Goal: Task Accomplishment & Management: Manage account settings

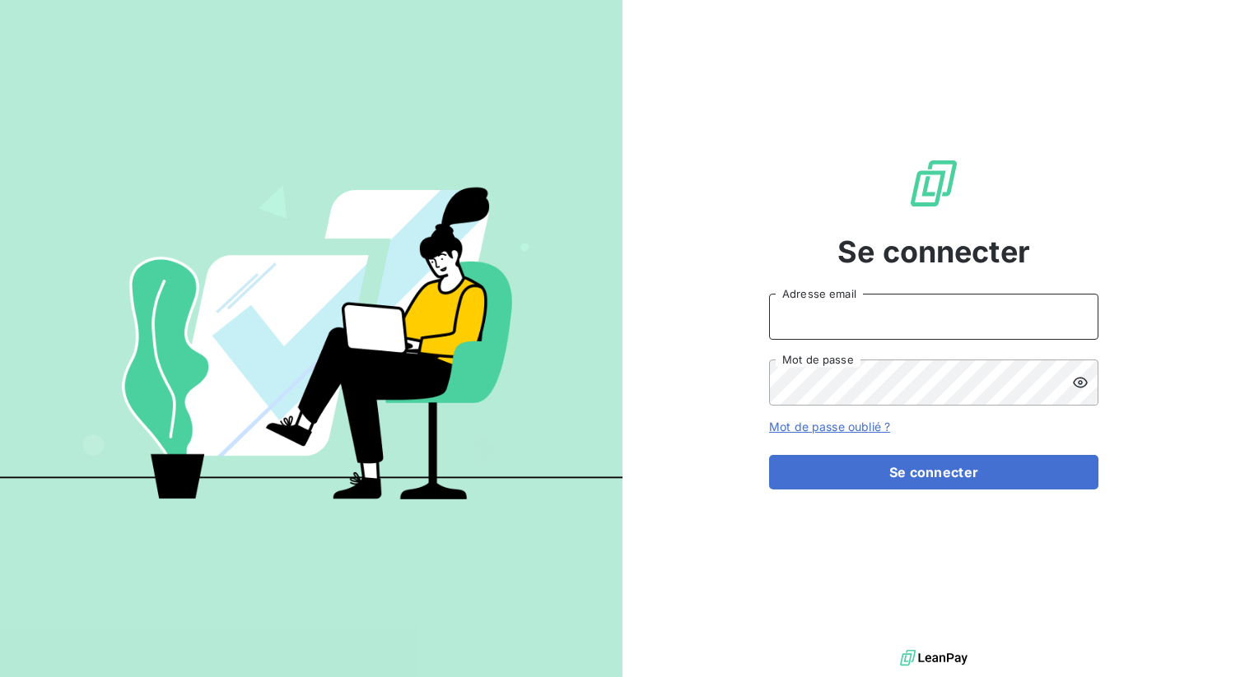
click at [816, 325] on input "Adresse email" at bounding box center [933, 317] width 329 height 46
type input "admin@leaseprotect"
click at [769, 455] on button "Se connecter" at bounding box center [933, 472] width 329 height 35
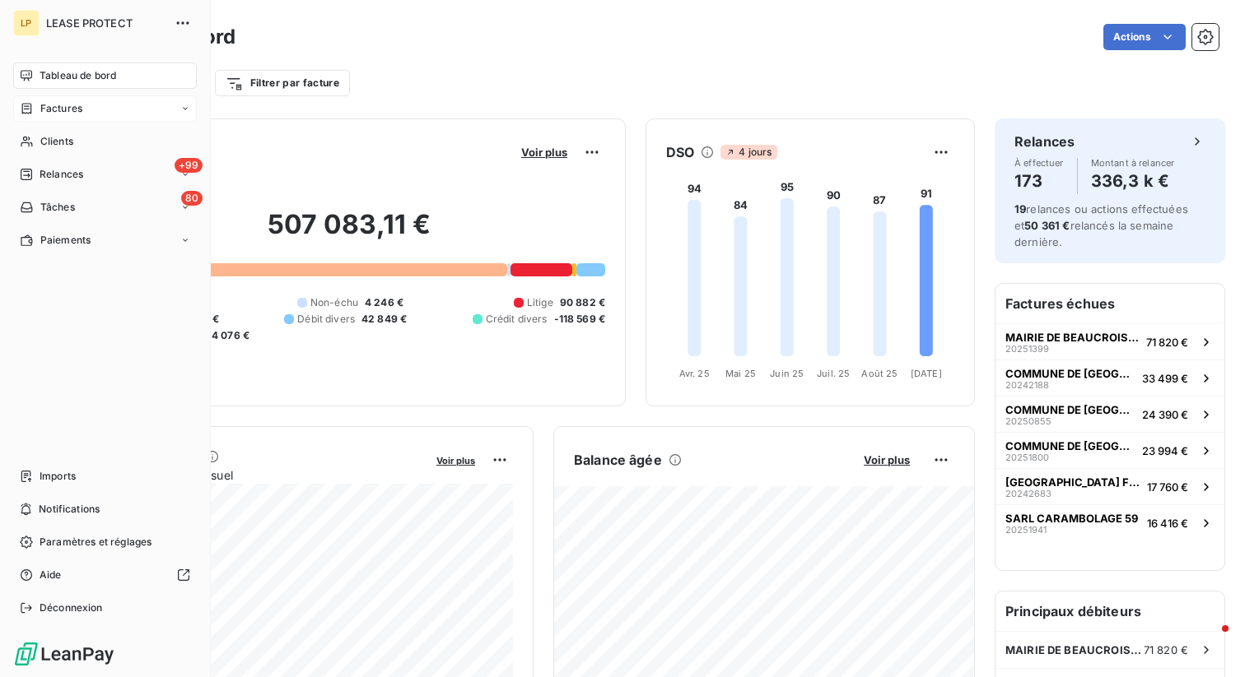
click at [54, 100] on div "Factures" at bounding box center [105, 108] width 184 height 26
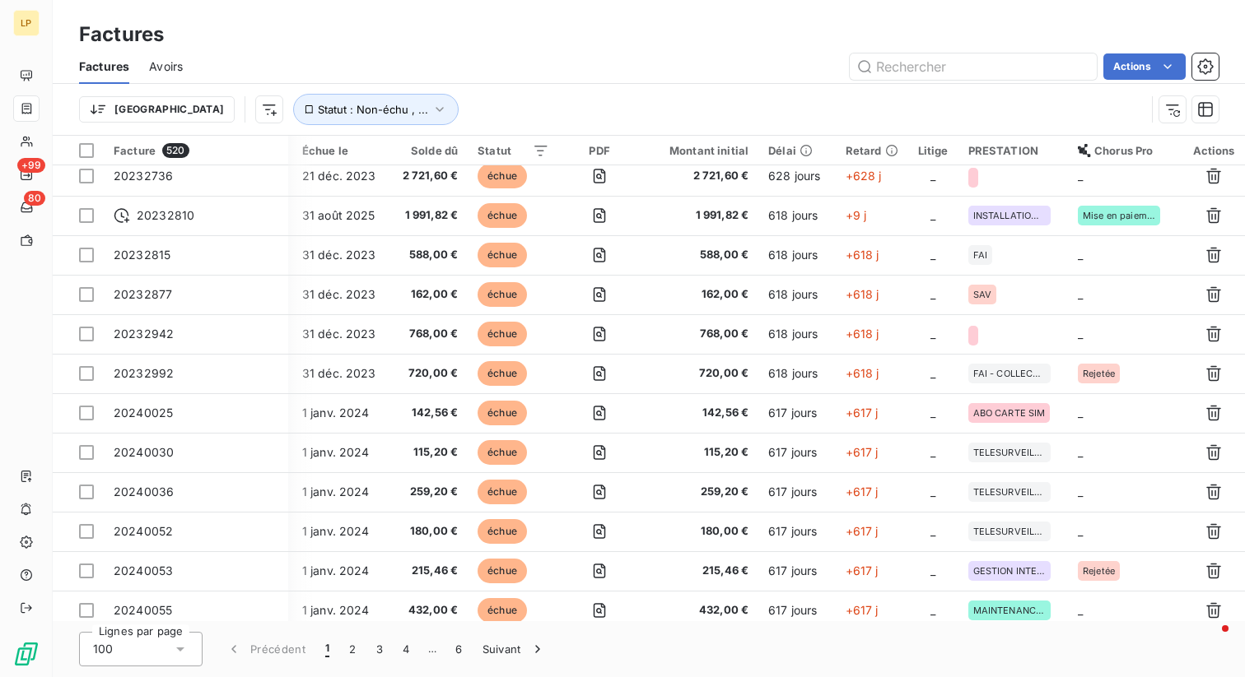
scroll to position [3502, 322]
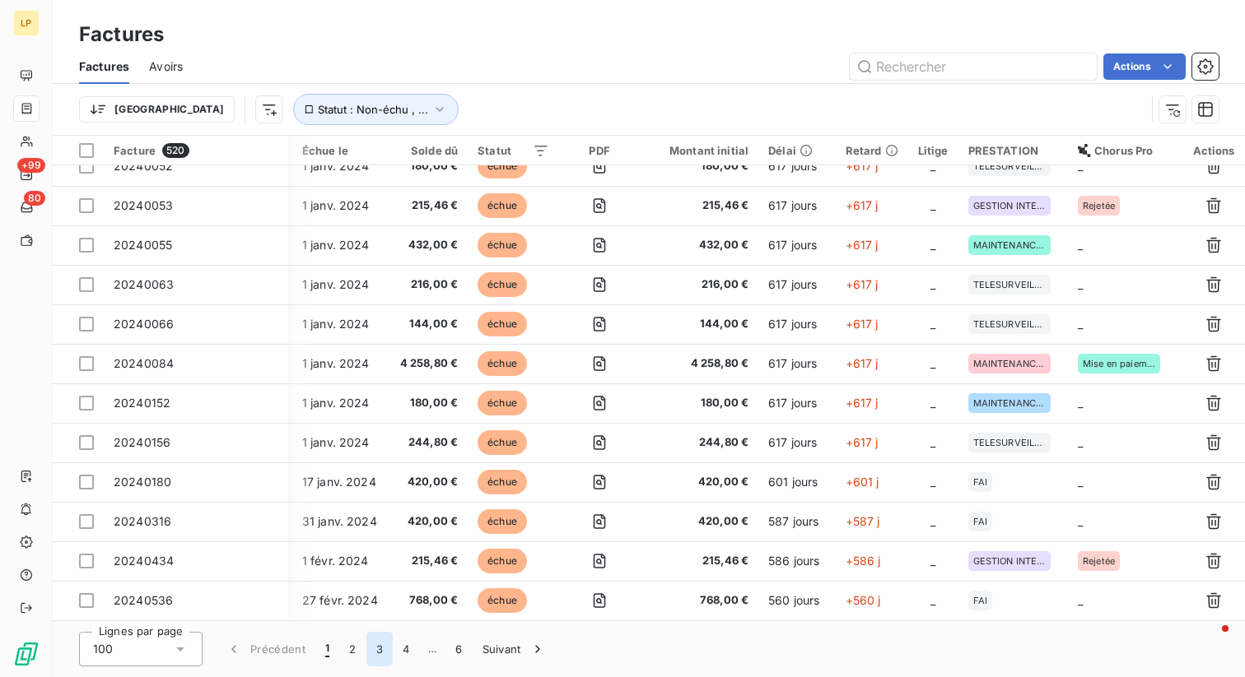
click at [377, 649] on button "3" at bounding box center [379, 649] width 26 height 35
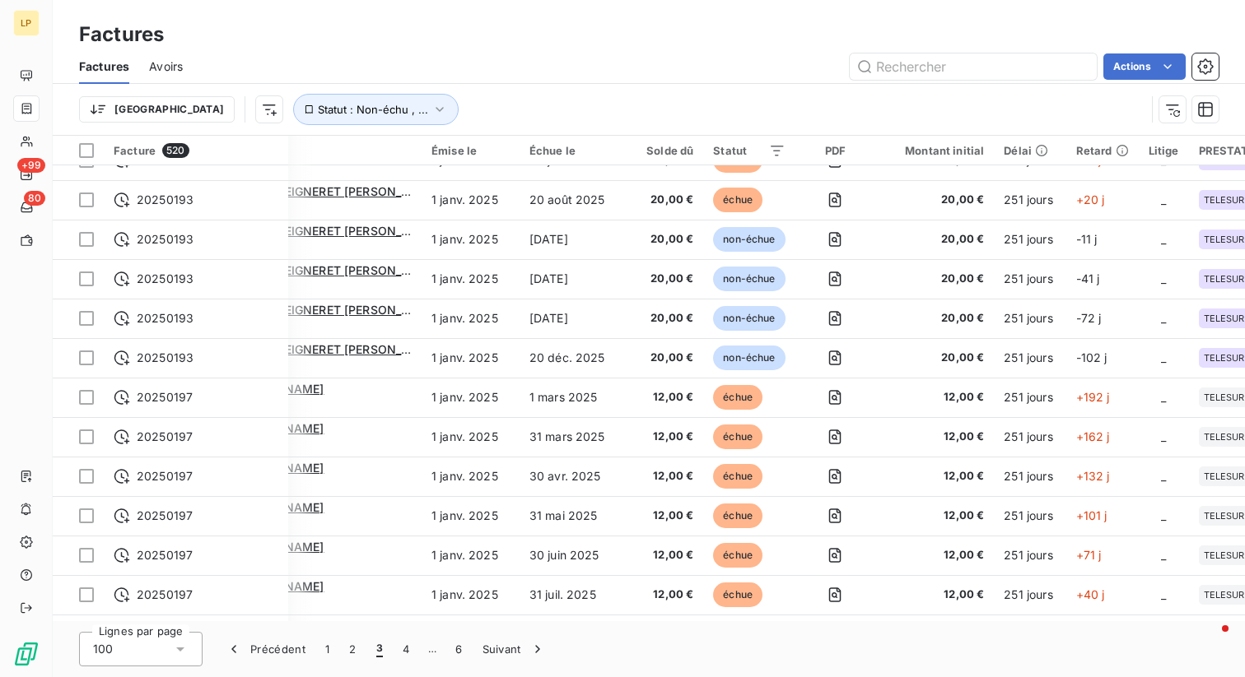
scroll to position [3502, 92]
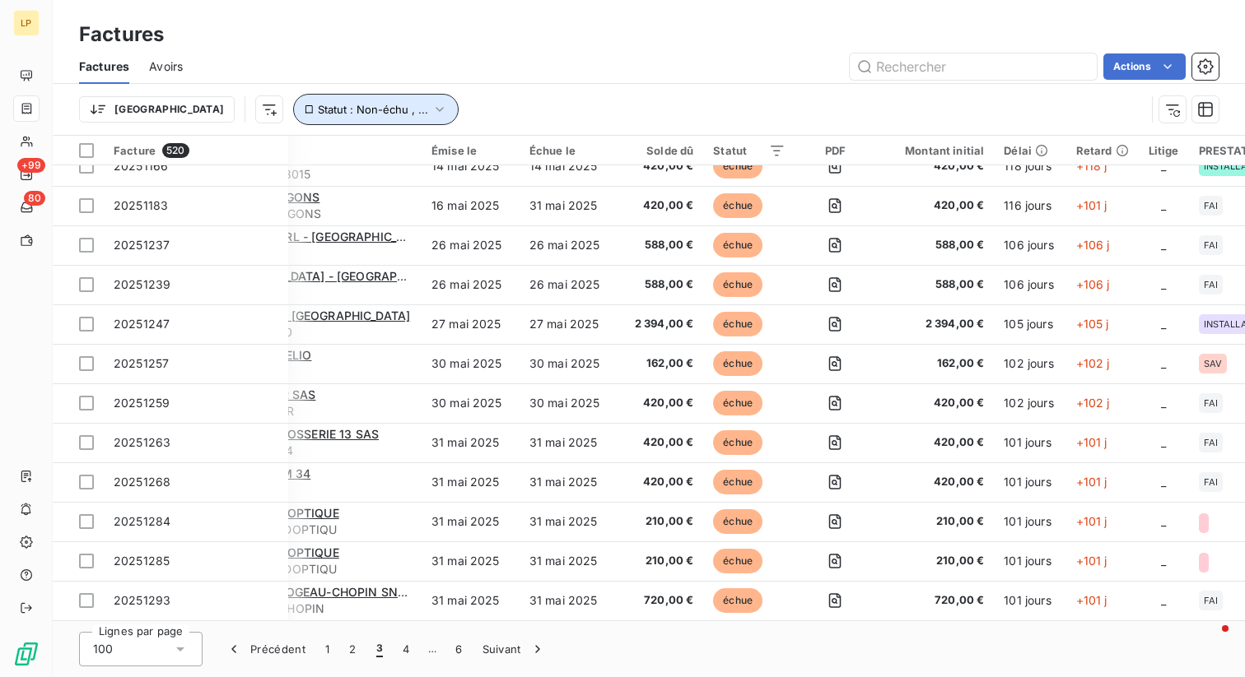
click at [431, 106] on icon "button" at bounding box center [439, 109] width 16 height 16
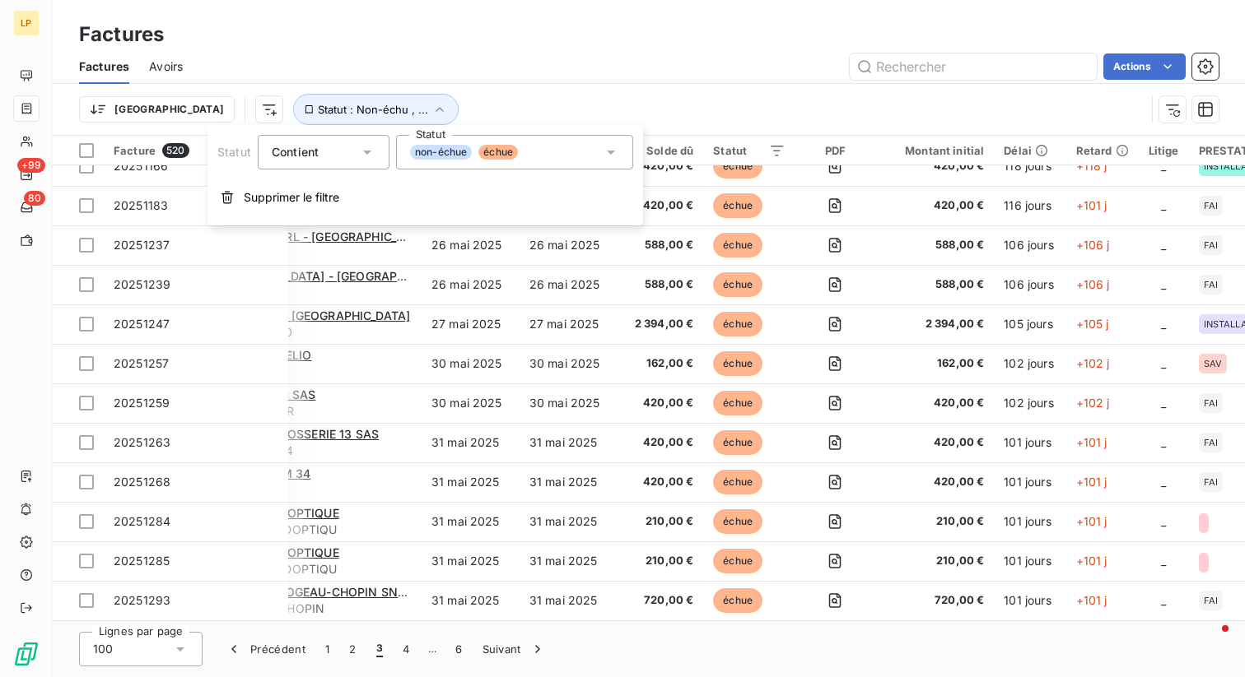
click at [468, 149] on span "non-échue" at bounding box center [441, 152] width 62 height 15
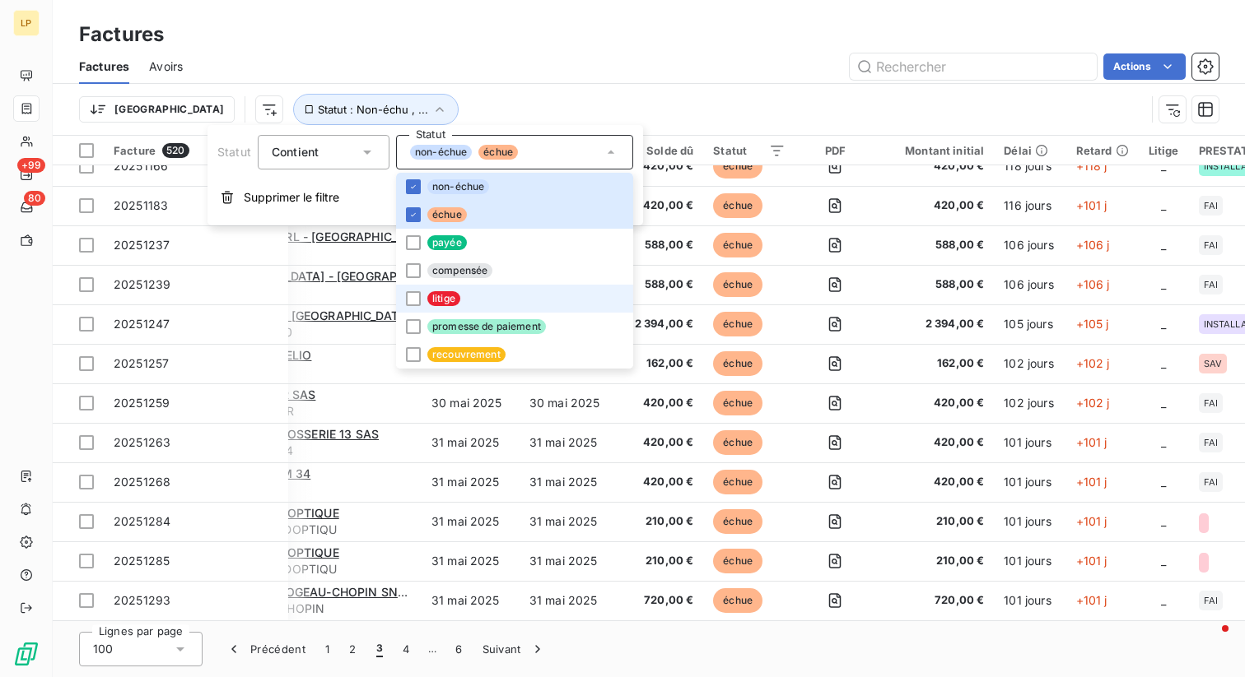
click at [468, 301] on li "litige" at bounding box center [514, 299] width 237 height 28
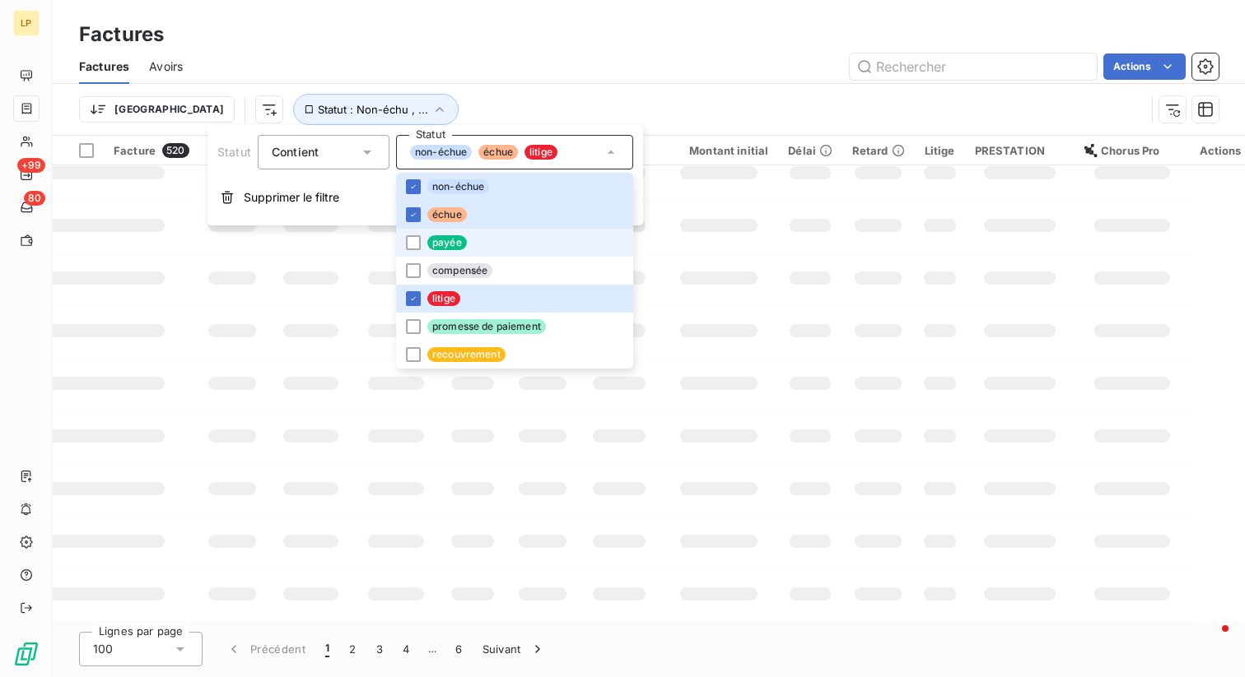
click at [465, 230] on li "payée" at bounding box center [514, 243] width 237 height 28
click at [465, 210] on li "échue" at bounding box center [514, 215] width 237 height 28
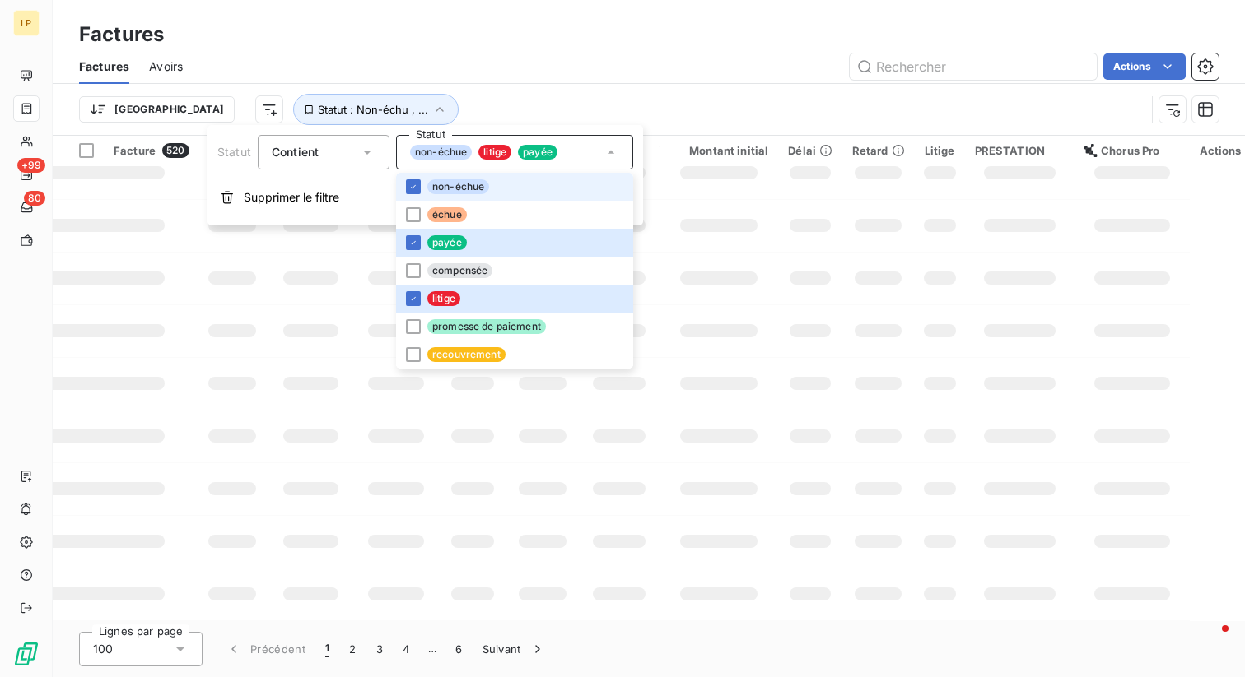
click at [465, 181] on span "non-échue" at bounding box center [458, 186] width 62 height 15
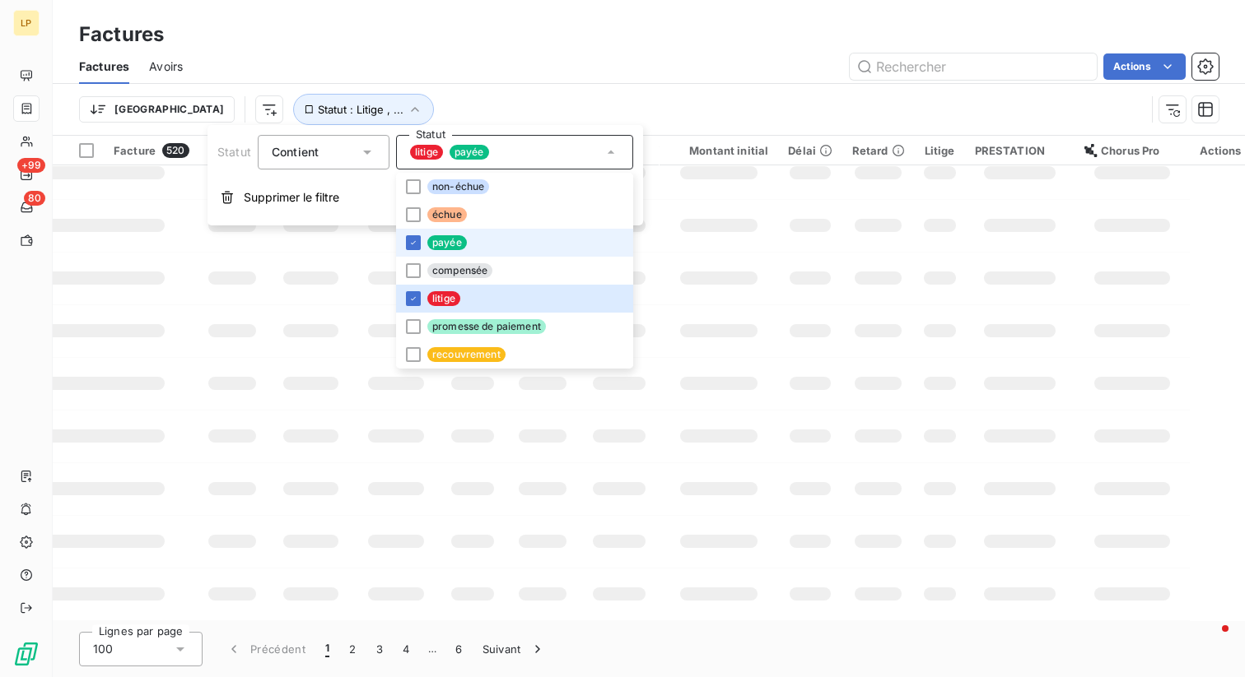
click at [453, 252] on li "payée" at bounding box center [514, 243] width 237 height 28
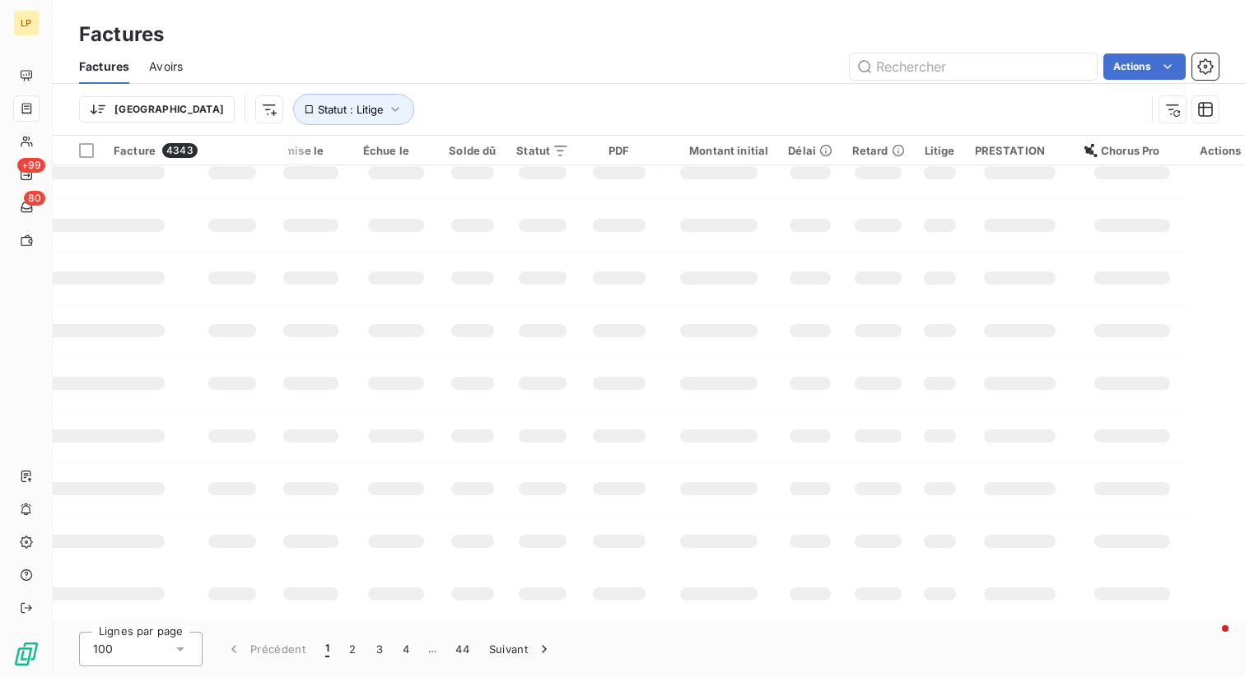
click at [555, 94] on div "Trier Statut : Litige" at bounding box center [612, 109] width 1066 height 31
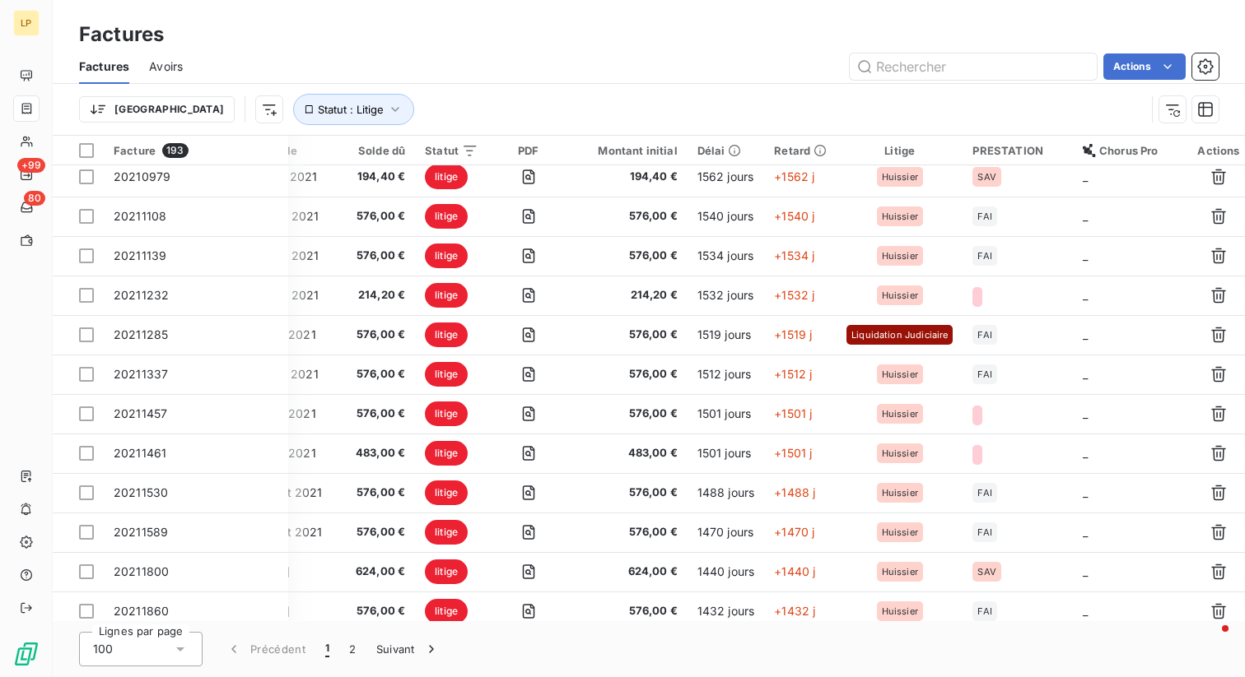
scroll to position [0, 371]
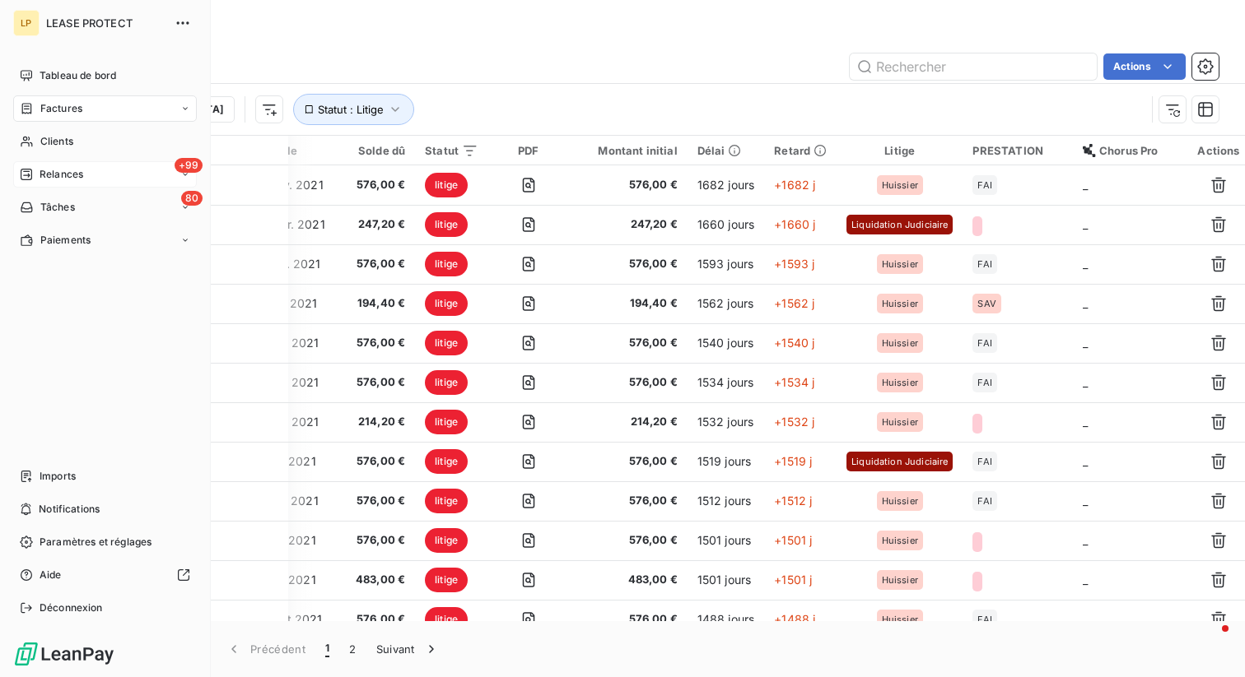
click at [57, 180] on span "Relances" at bounding box center [62, 174] width 44 height 15
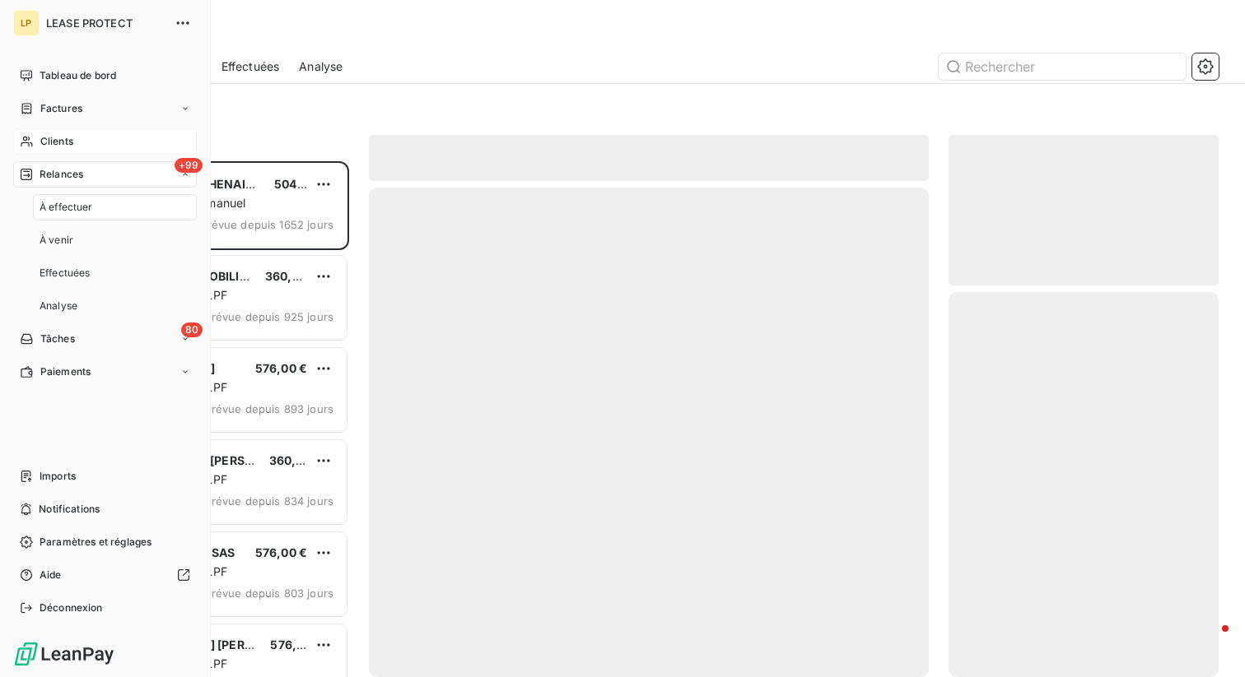
scroll to position [516, 270]
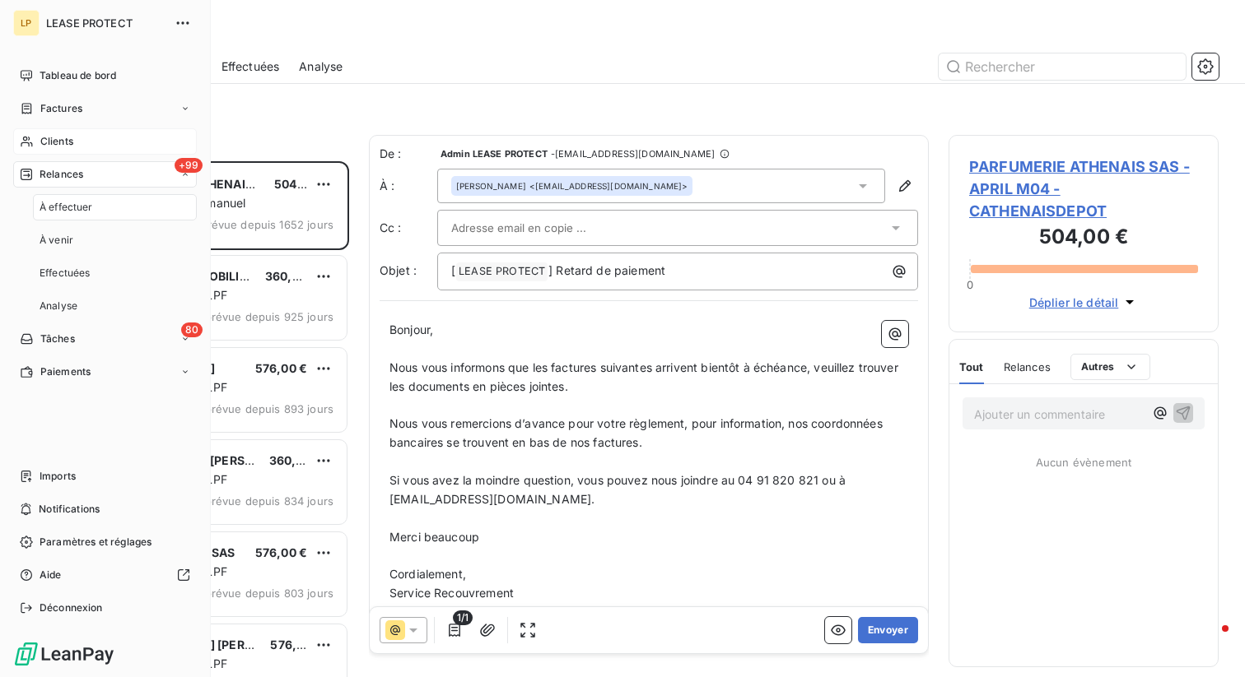
click at [53, 132] on div "Clients" at bounding box center [105, 141] width 184 height 26
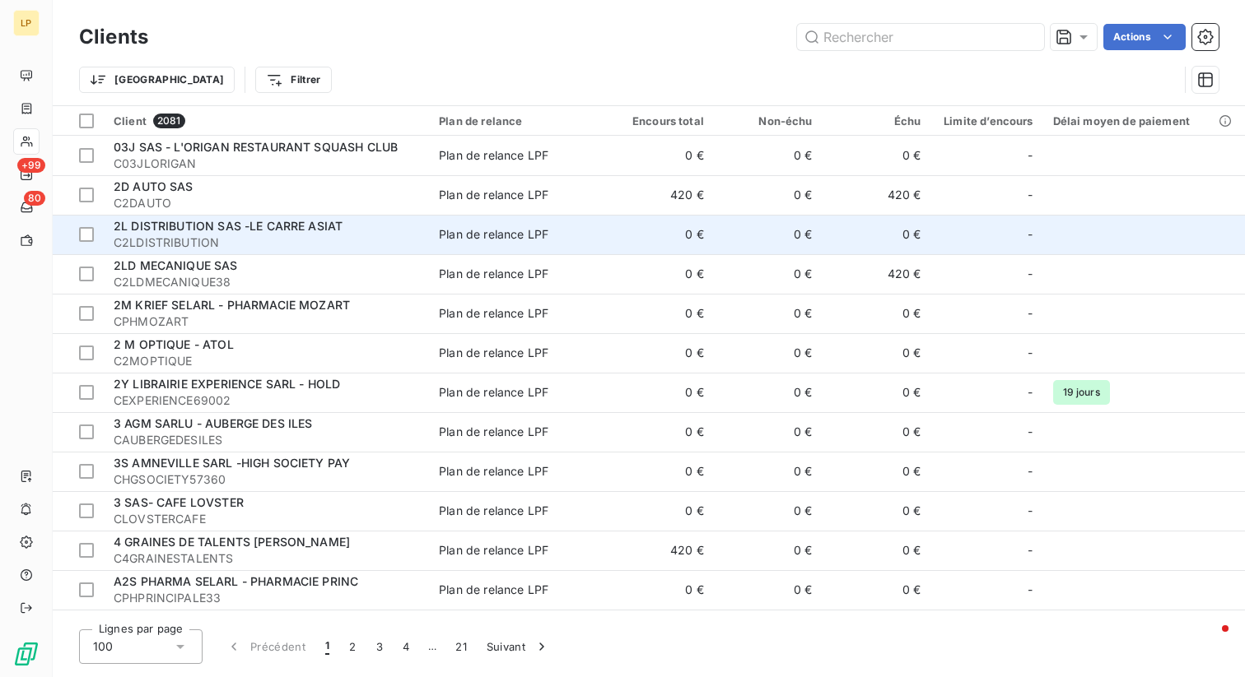
click at [213, 233] on span "2L DISTRIBUTION SAS -LE CARRE ASIAT" at bounding box center [228, 226] width 229 height 14
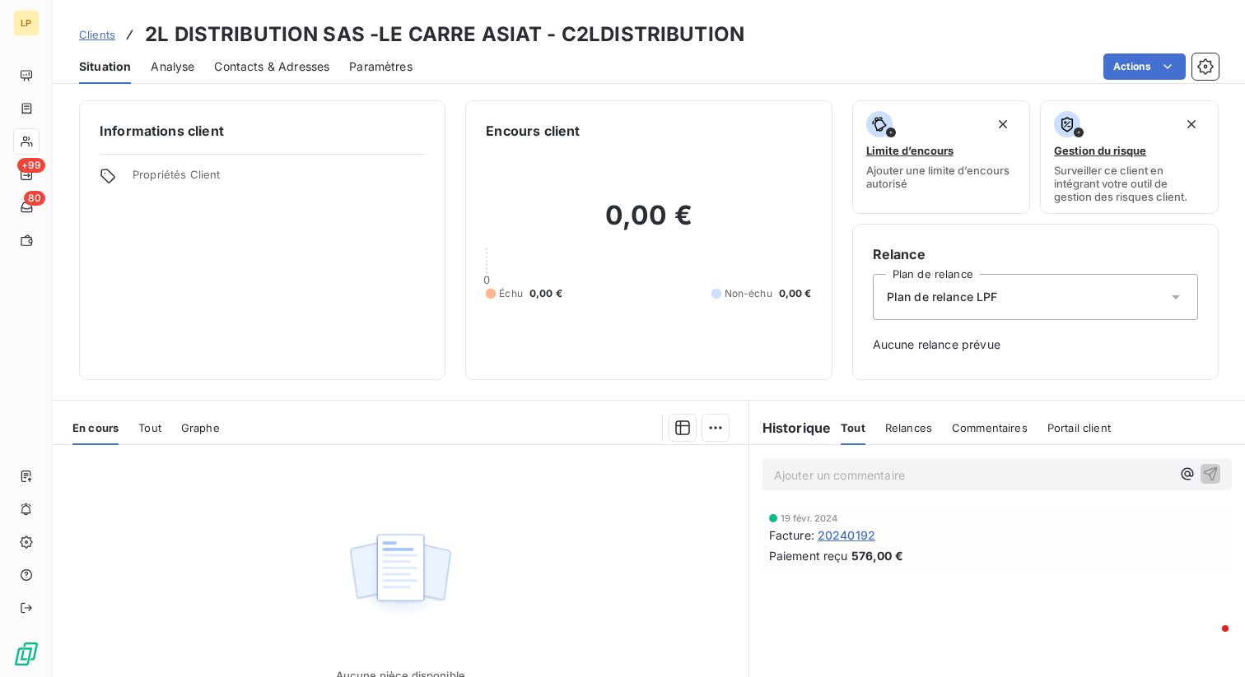
click at [820, 429] on h6 "Historique" at bounding box center [790, 428] width 82 height 20
click at [919, 432] on span "Relances" at bounding box center [908, 427] width 47 height 13
click at [986, 427] on span "Commentaires" at bounding box center [991, 427] width 76 height 13
click at [1095, 437] on div "Portail client" at bounding box center [1081, 428] width 63 height 35
click at [801, 425] on h6 "Historique" at bounding box center [790, 428] width 82 height 20
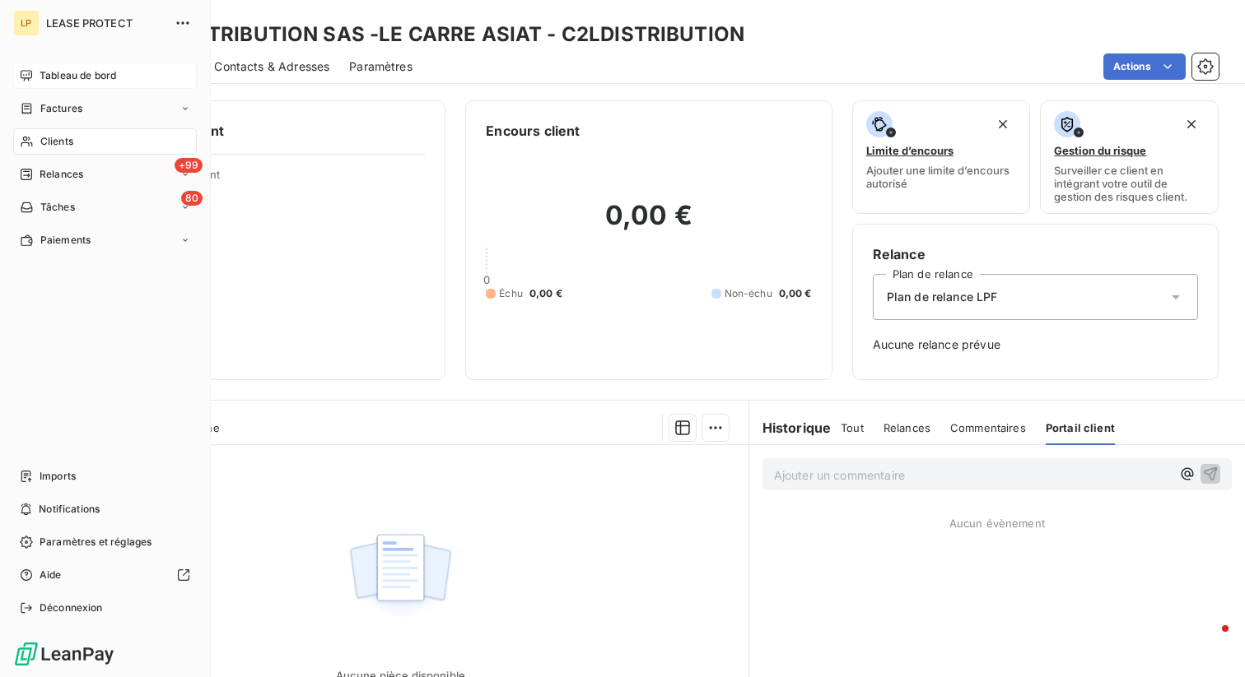
click at [54, 81] on span "Tableau de bord" at bounding box center [78, 75] width 77 height 15
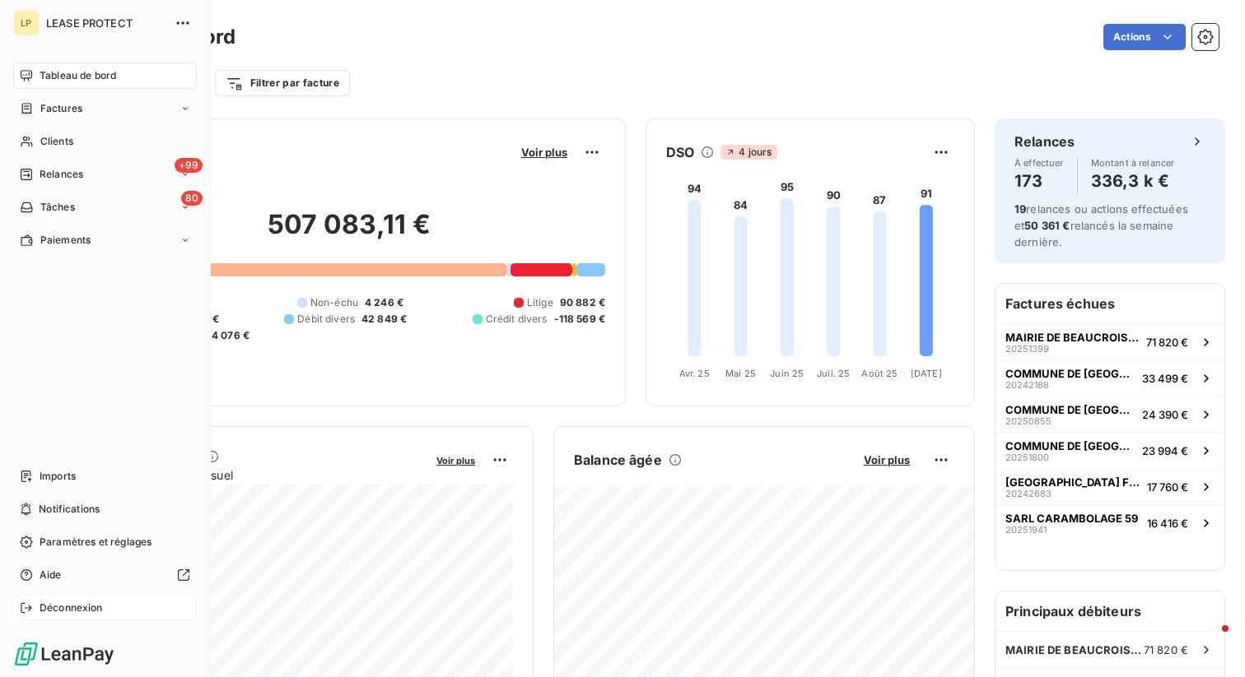
click at [28, 611] on icon at bounding box center [26, 608] width 11 height 10
